Goal: Find contact information: Find contact information

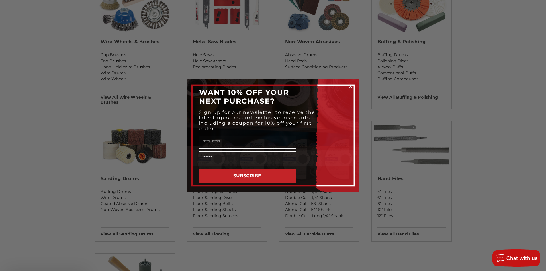
scroll to position [372, 0]
click at [351, 87] on circle "Close dialog" at bounding box center [350, 86] width 5 height 5
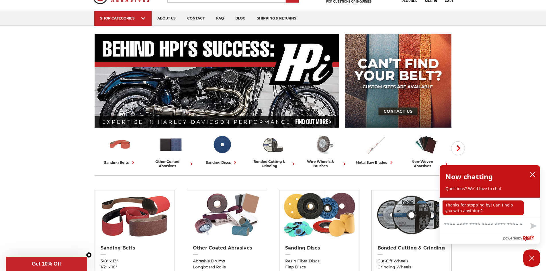
scroll to position [0, 0]
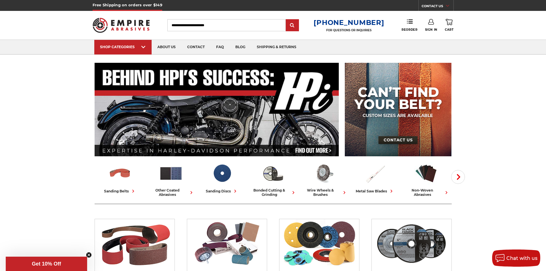
click at [217, 25] on input "Search" at bounding box center [226, 25] width 118 height 12
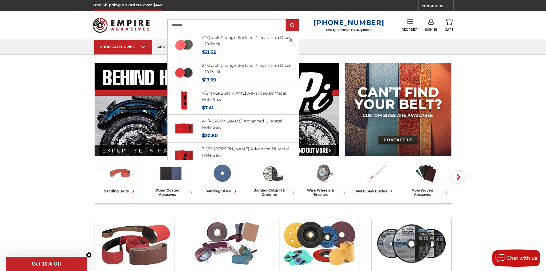
type input "*********"
click at [219, 176] on img at bounding box center [222, 173] width 24 height 24
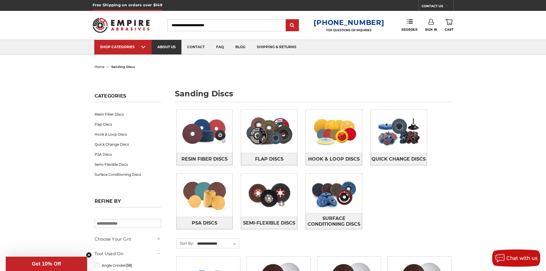
click at [171, 46] on link "about us" at bounding box center [167, 47] width 30 height 15
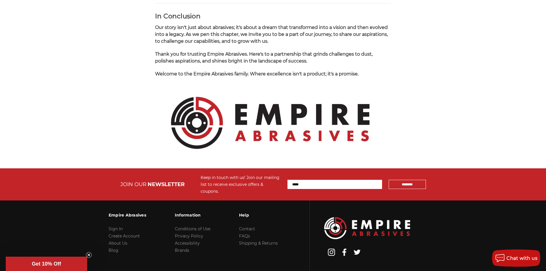
scroll to position [573, 0]
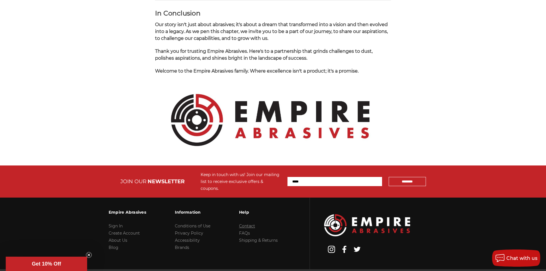
click at [250, 223] on link "Contact" at bounding box center [247, 225] width 16 height 5
